Goal: Find specific page/section: Find specific page/section

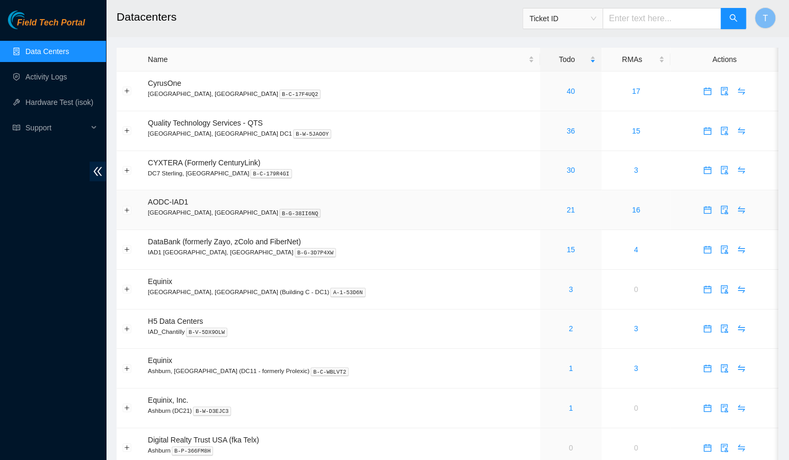
click at [326, 192] on td "AODC-IAD1 Manassas, [GEOGRAPHIC_DATA] B-G-38II6NQ" at bounding box center [341, 210] width 398 height 40
